Goal: Find specific page/section: Find specific page/section

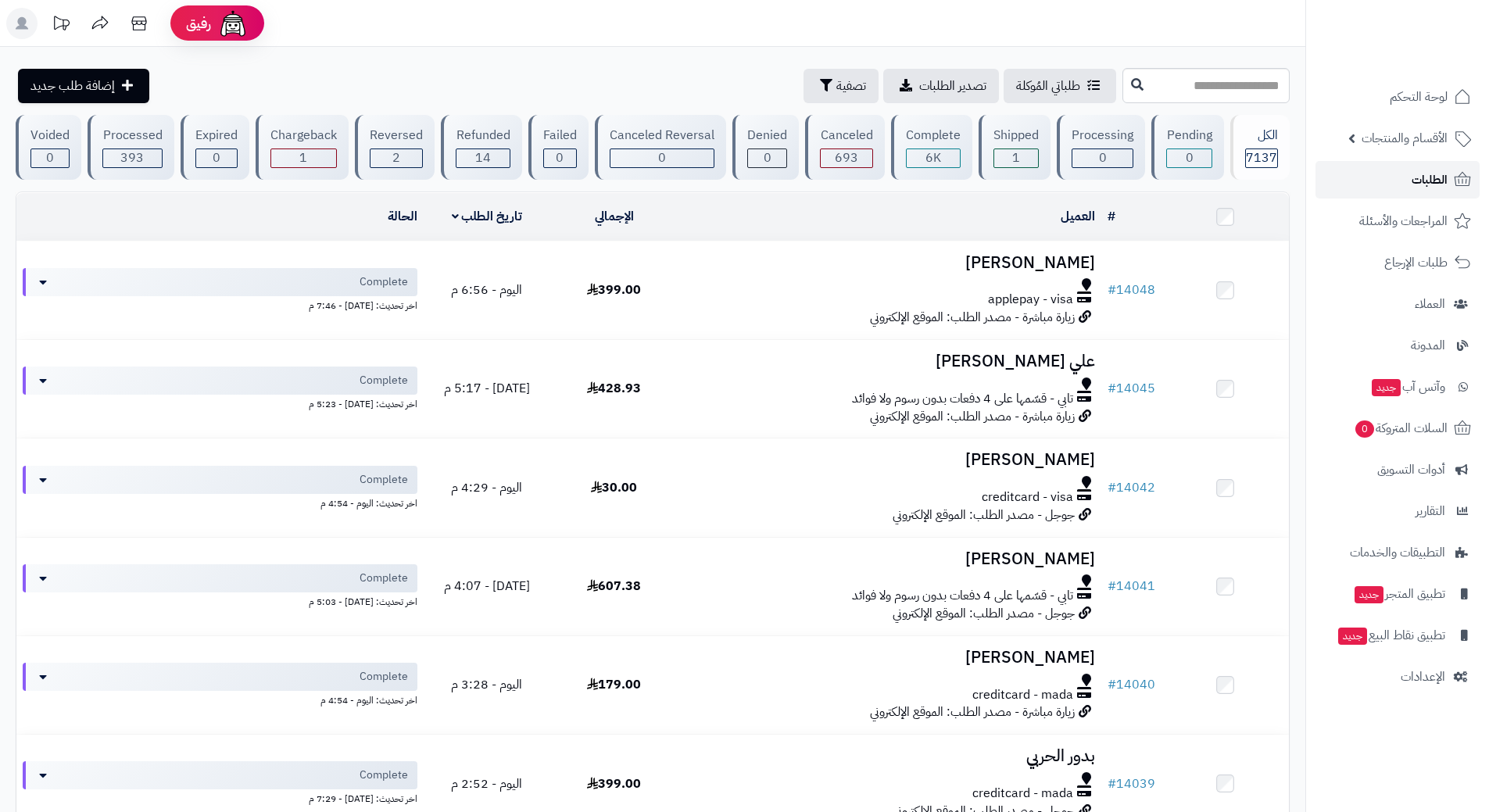
click at [1394, 179] on link "الطلبات" at bounding box center [1397, 180] width 164 height 37
click at [1351, 187] on link "الطلبات" at bounding box center [1397, 180] width 164 height 37
click at [1360, 176] on link "الطلبات" at bounding box center [1397, 180] width 164 height 37
click at [1391, 171] on link "الطلبات" at bounding box center [1397, 180] width 164 height 37
click at [1378, 177] on link "الطلبات" at bounding box center [1397, 180] width 164 height 37
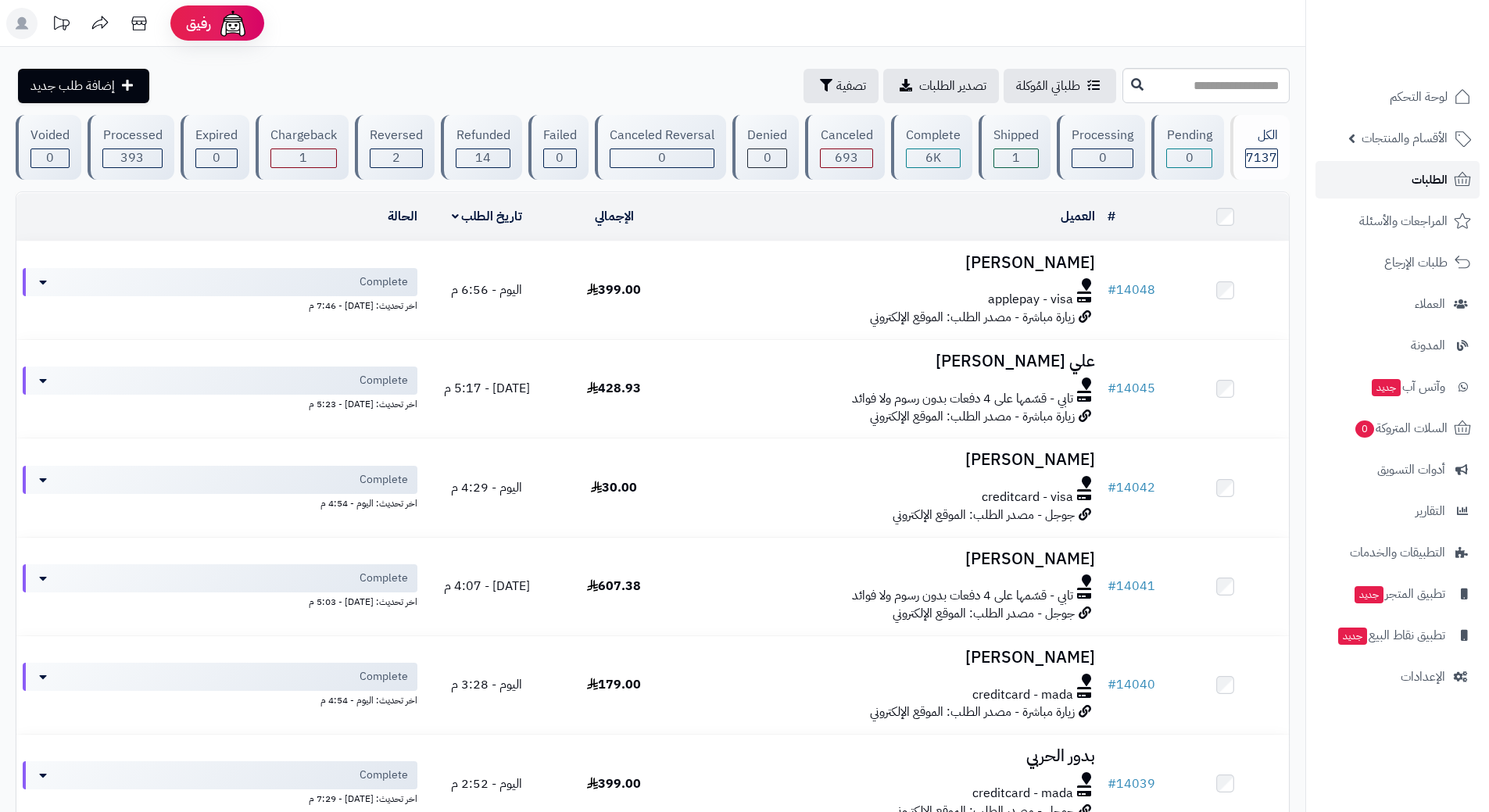
click at [1332, 186] on link "الطلبات" at bounding box center [1397, 180] width 164 height 37
click at [1390, 173] on link "الطلبات" at bounding box center [1397, 180] width 164 height 37
click at [1353, 224] on link "المراجعات والأسئلة" at bounding box center [1397, 221] width 164 height 37
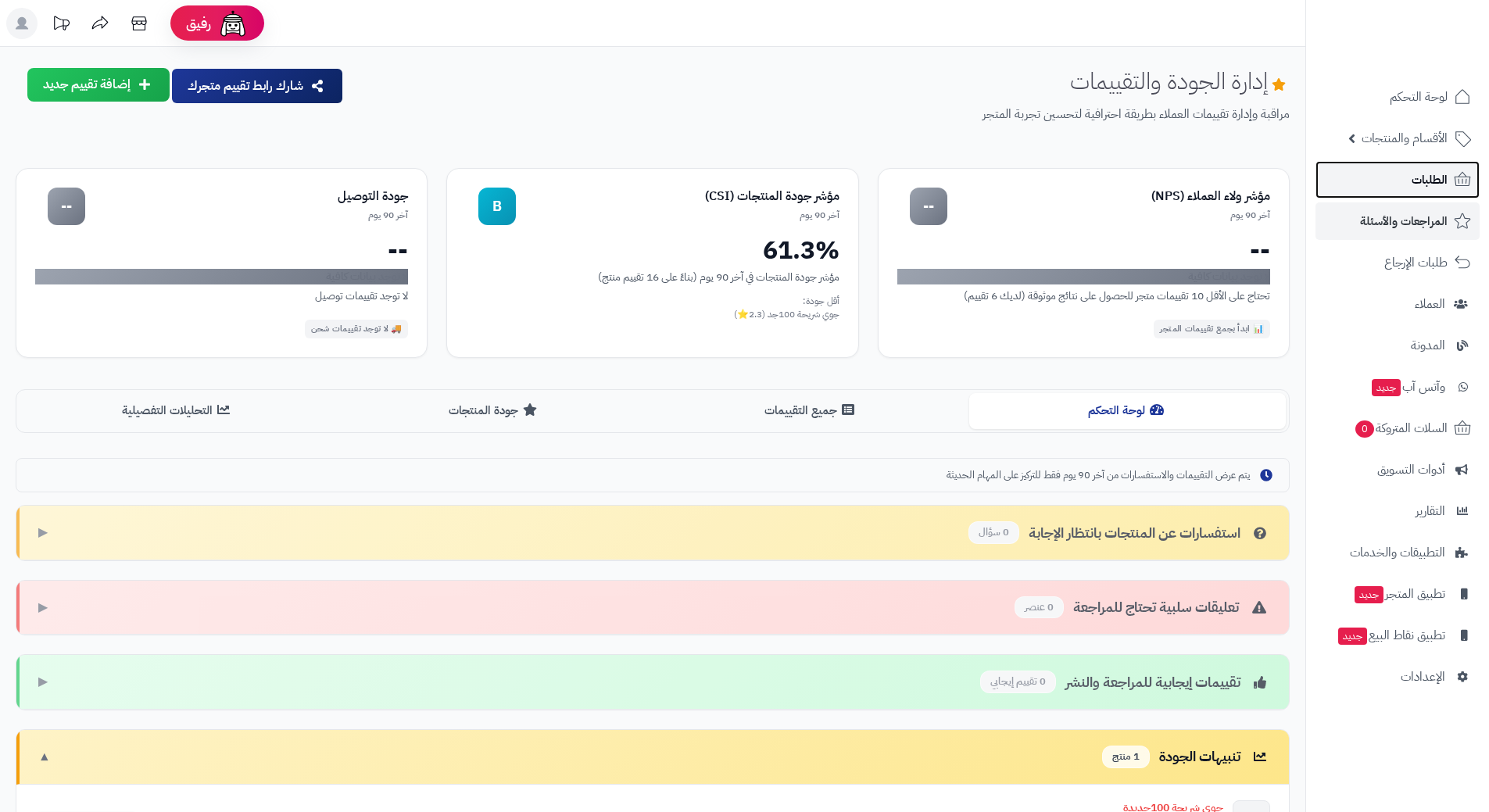
click at [1368, 190] on link "الطلبات" at bounding box center [1397, 180] width 164 height 37
